Goal: Task Accomplishment & Management: Manage account settings

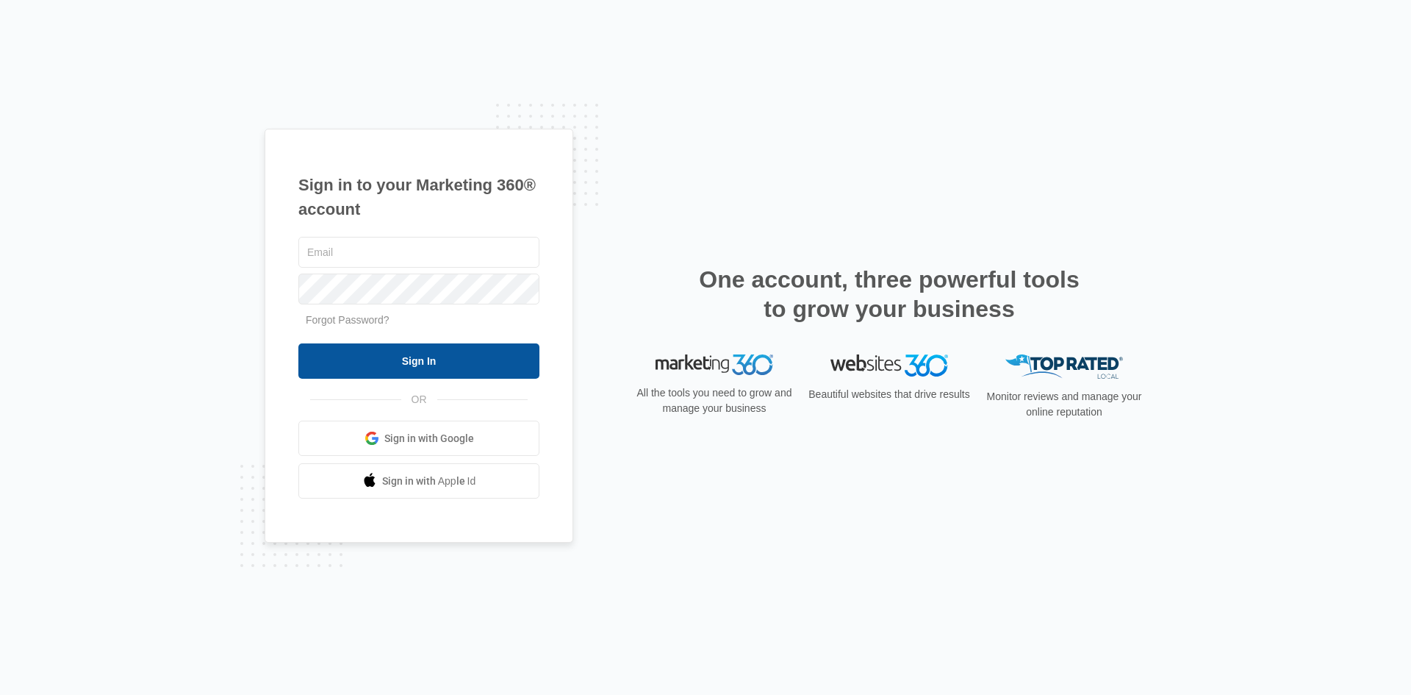
type input "[EMAIL_ADDRESS][DOMAIN_NAME]"
click at [475, 362] on input "Sign In" at bounding box center [418, 360] width 241 height 35
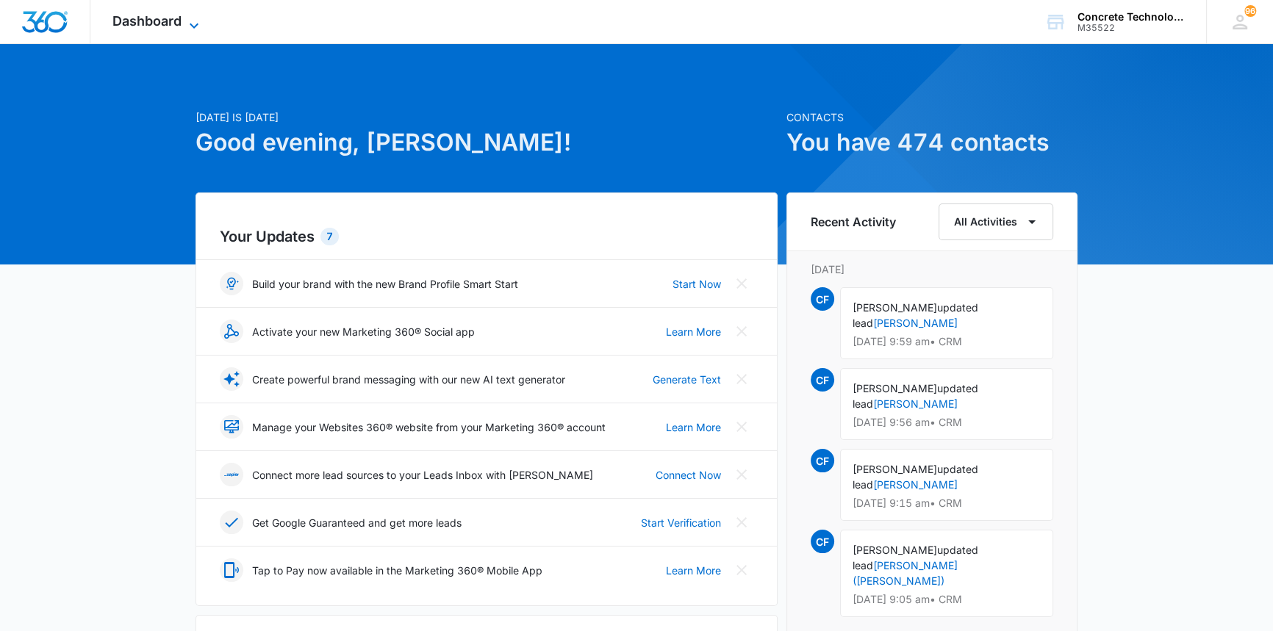
click at [146, 22] on span "Dashboard" at bounding box center [146, 20] width 69 height 15
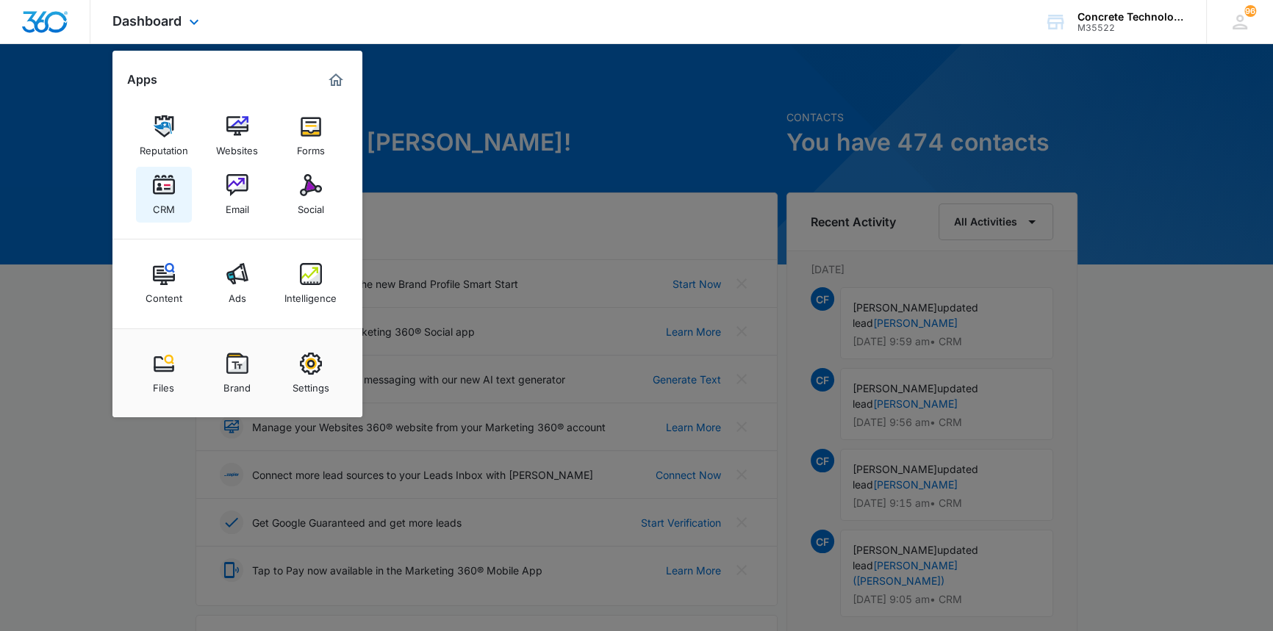
click at [164, 180] on img at bounding box center [164, 185] width 22 height 22
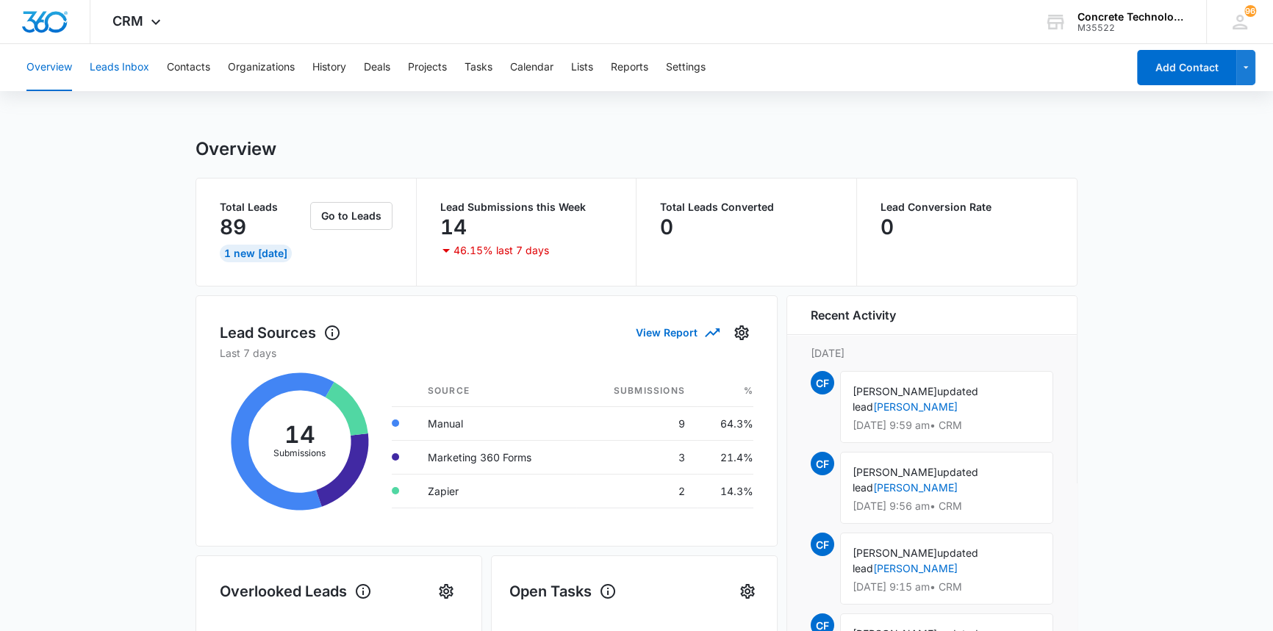
click at [127, 67] on button "Leads Inbox" at bounding box center [120, 67] width 60 height 47
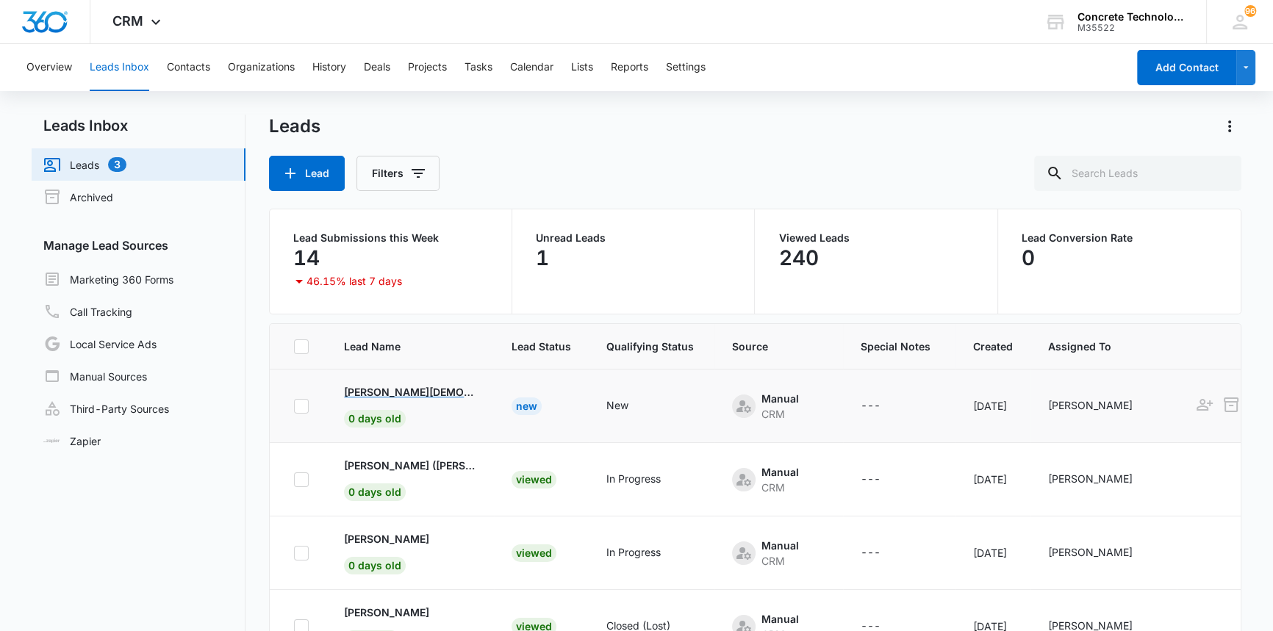
click at [384, 392] on p "Yvonne Gay" at bounding box center [410, 391] width 132 height 15
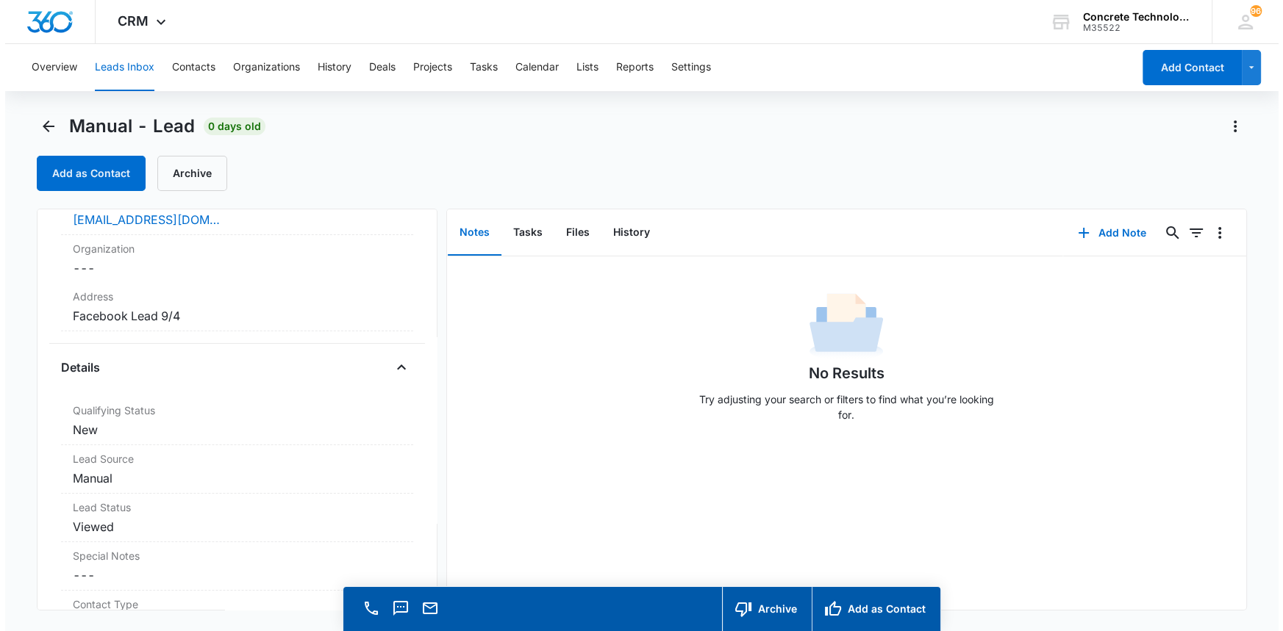
scroll to position [267, 0]
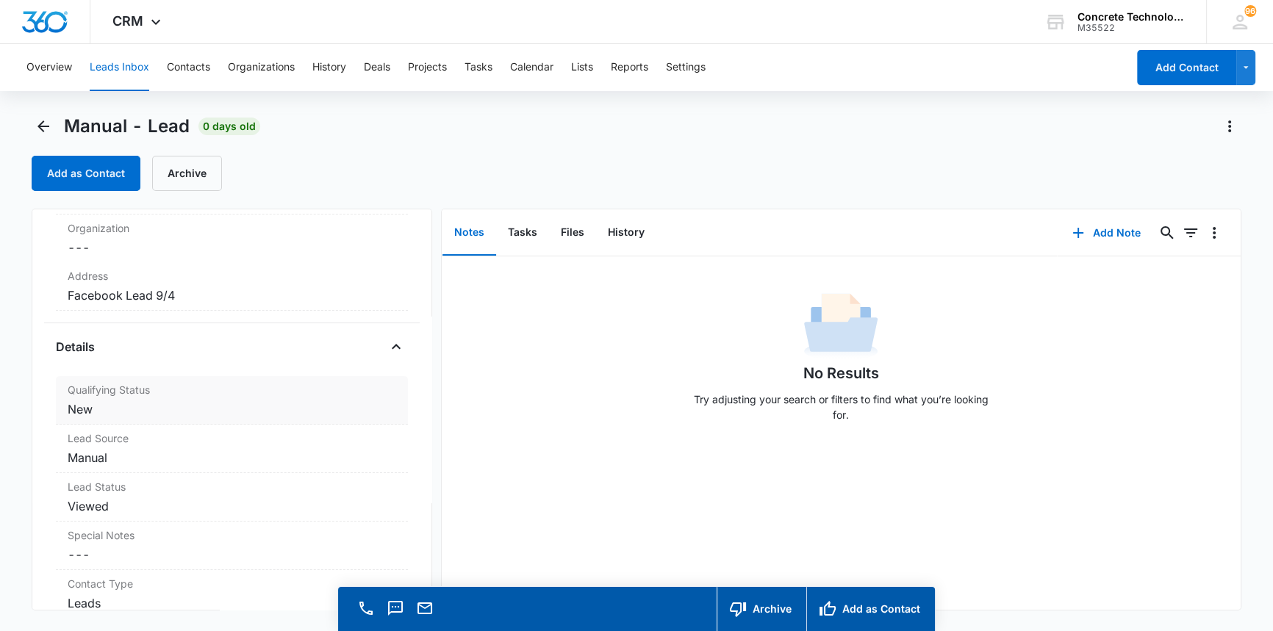
click at [171, 394] on label "Qualifying Status" at bounding box center [232, 389] width 328 height 15
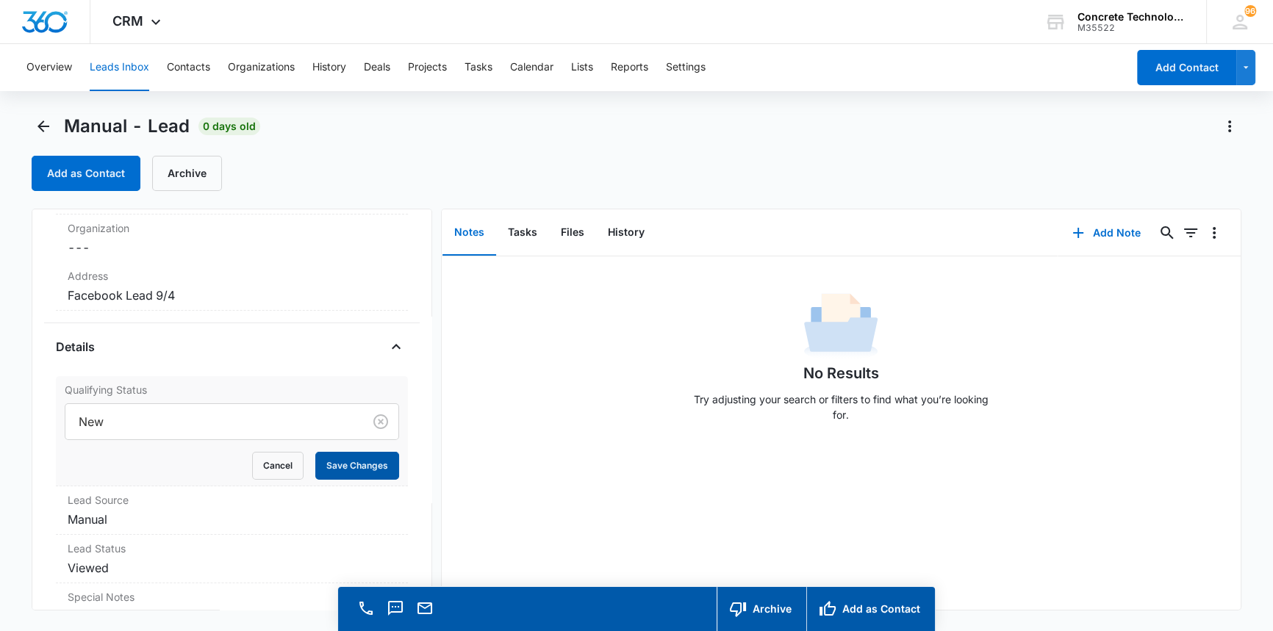
click at [322, 463] on button "Save Changes" at bounding box center [357, 466] width 84 height 28
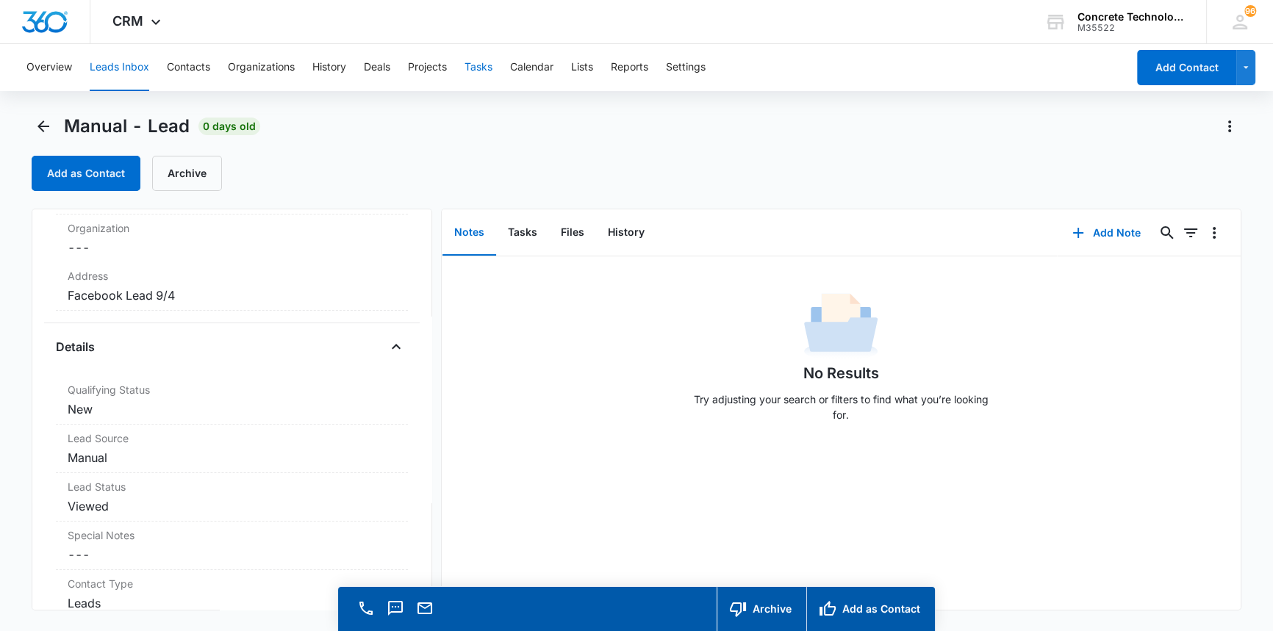
click at [481, 62] on button "Tasks" at bounding box center [479, 67] width 28 height 47
